Goal: Register for event/course

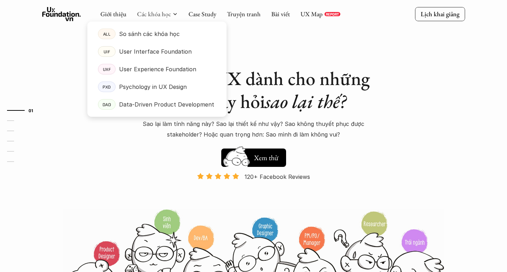
click at [152, 19] on div at bounding box center [156, 63] width 139 height 106
click at [153, 32] on p "So sánh các khóa học" at bounding box center [149, 34] width 61 height 11
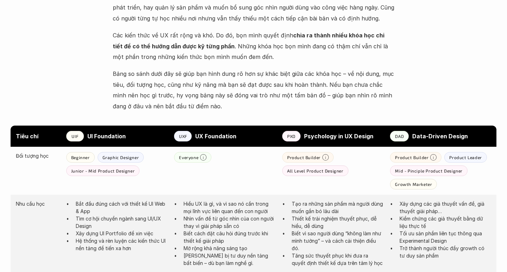
scroll to position [284, 0]
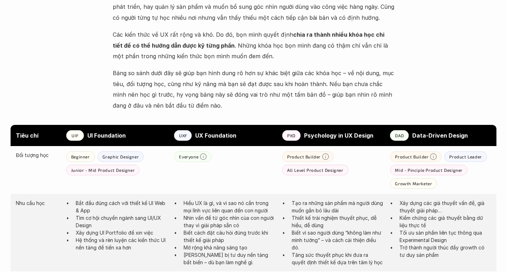
click at [101, 137] on strong "UI Foundation" at bounding box center [106, 135] width 38 height 7
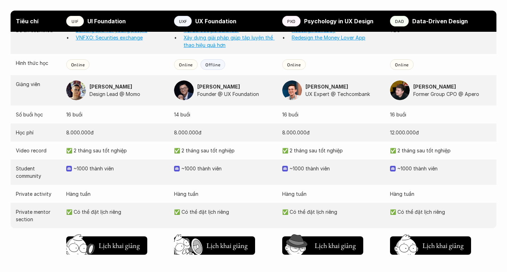
scroll to position [703, 0]
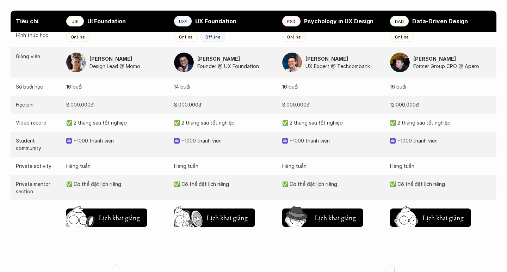
click at [88, 109] on div "Học phí [PHONE_NUMBER]đ [PHONE_NUMBER]đ [PHONE_NUMBER]đ [PHONE_NUMBER]đ" at bounding box center [254, 105] width 486 height 18
click at [90, 130] on div "Video record ✅ 2 tháng sau tốt nghiệp ✅ 2 tháng sau tốt nghiệp ✅ 2 tháng sau tố…" at bounding box center [254, 122] width 486 height 18
click at [93, 167] on p "Hàng tuần" at bounding box center [116, 165] width 101 height 7
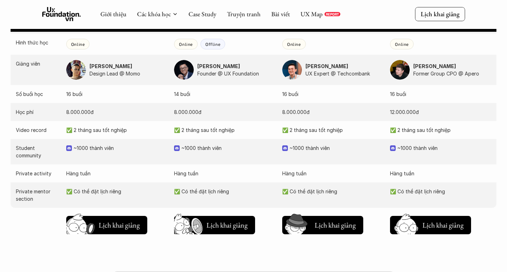
scroll to position [695, 0]
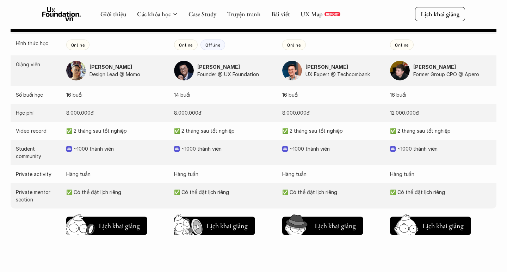
click at [221, 76] on p "Founder @ UX Foundation" at bounding box center [236, 73] width 78 height 7
click at [239, 75] on p "Founder @ UX Foundation" at bounding box center [236, 73] width 78 height 7
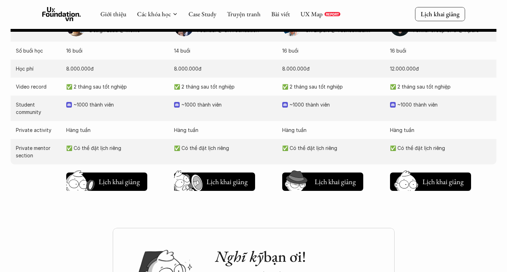
scroll to position [732, 0]
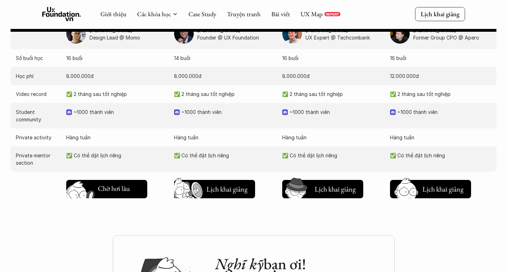
click at [106, 193] on h5 "Lịch khai giảng" at bounding box center [119, 189] width 42 height 10
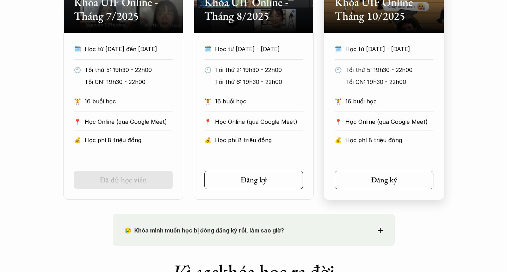
scroll to position [436, 0]
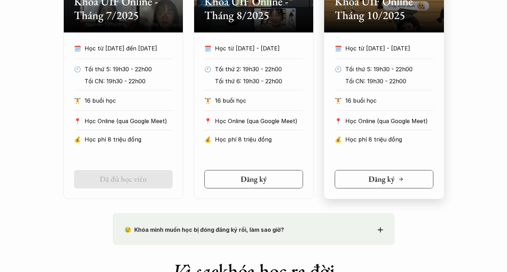
click at [378, 172] on link "Đăng ký" at bounding box center [384, 179] width 99 height 18
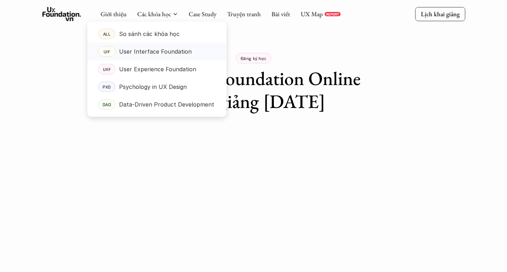
click at [149, 57] on link "UIF User Interface Foundation" at bounding box center [156, 52] width 139 height 18
